Goal: Task Accomplishment & Management: Manage account settings

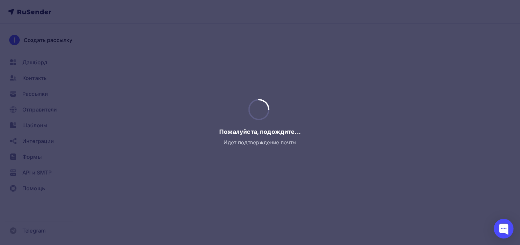
drag, startPoint x: 148, startPoint y: 123, endPoint x: 61, endPoint y: 39, distance: 120.4
click at [147, 123] on div at bounding box center [260, 122] width 520 height 245
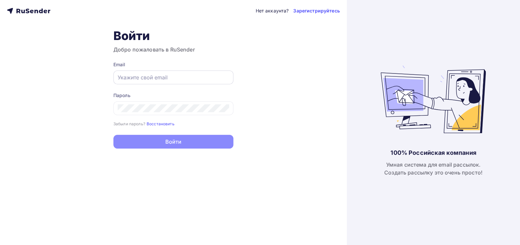
click at [137, 80] on input "text" at bounding box center [173, 78] width 111 height 8
